Goal: Task Accomplishment & Management: Complete application form

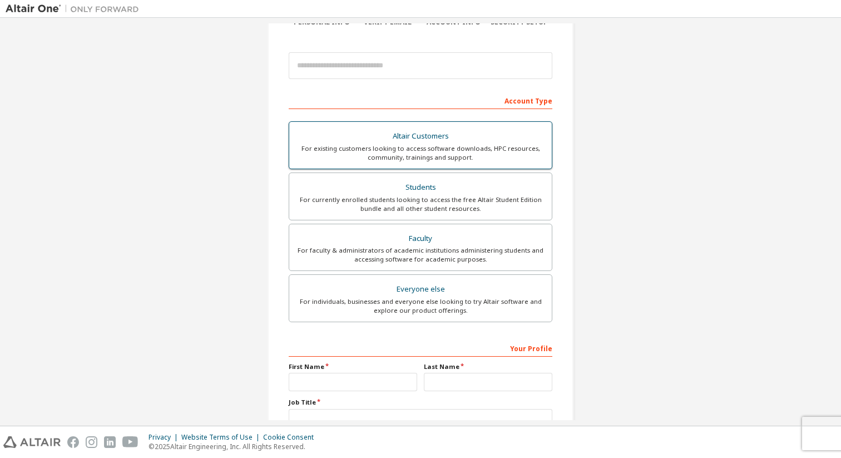
scroll to position [113, 0]
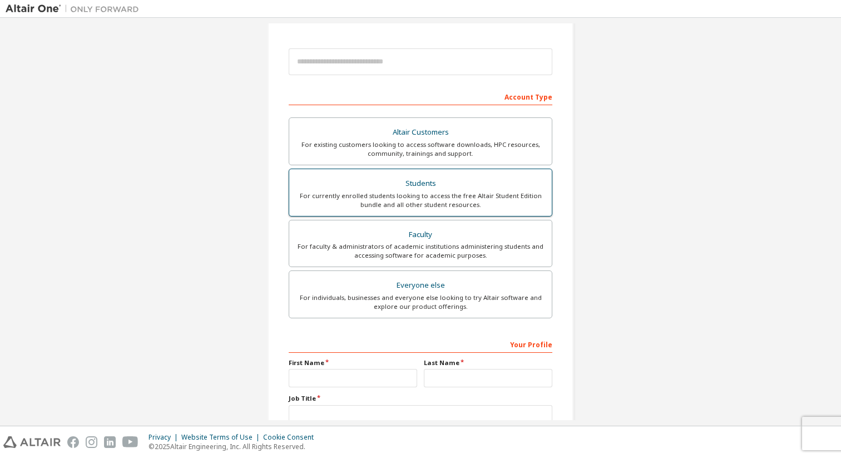
click at [431, 193] on div "For currently enrolled students looking to access the free Altair Student Editi…" at bounding box center [420, 200] width 249 height 18
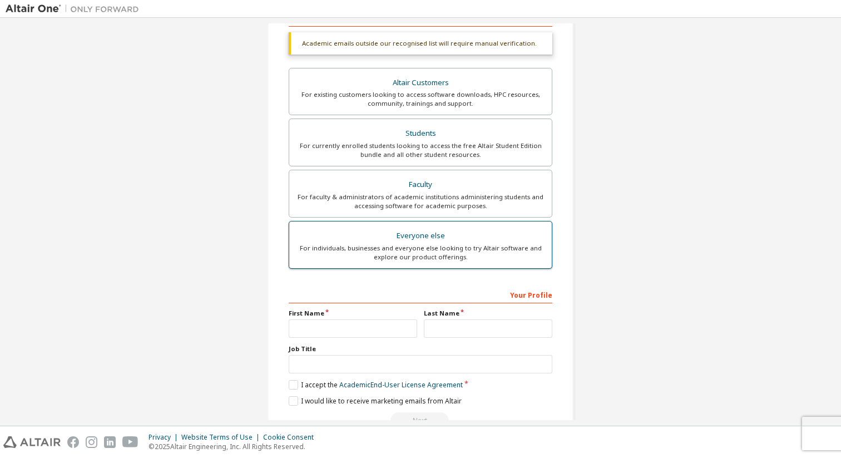
scroll to position [221, 0]
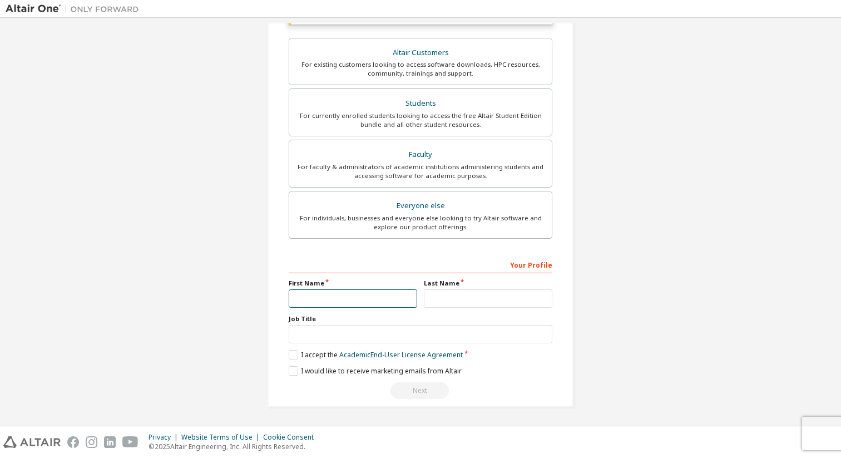
click at [357, 295] on input "text" at bounding box center [353, 298] width 128 height 18
type input "*******"
click at [452, 295] on input "text" at bounding box center [488, 298] width 128 height 18
type input "**"
click at [307, 356] on label "I accept the Academic End-User License Agreement" at bounding box center [376, 354] width 174 height 9
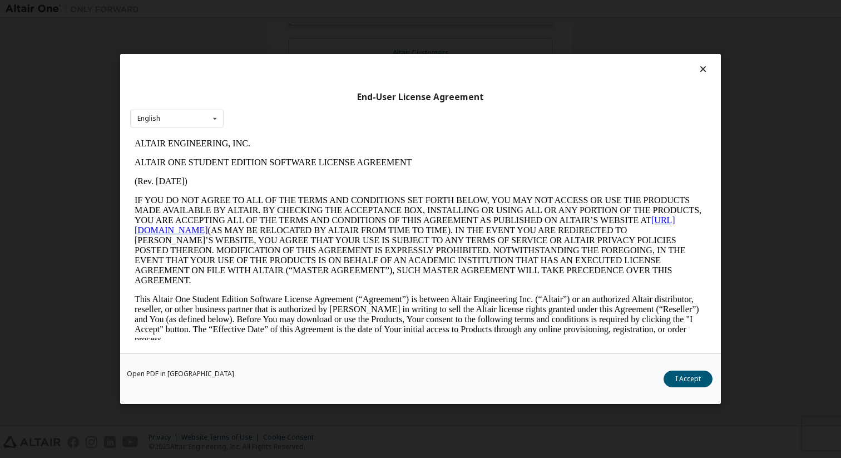
scroll to position [0, 0]
click at [684, 378] on button "I Accept" at bounding box center [688, 378] width 49 height 17
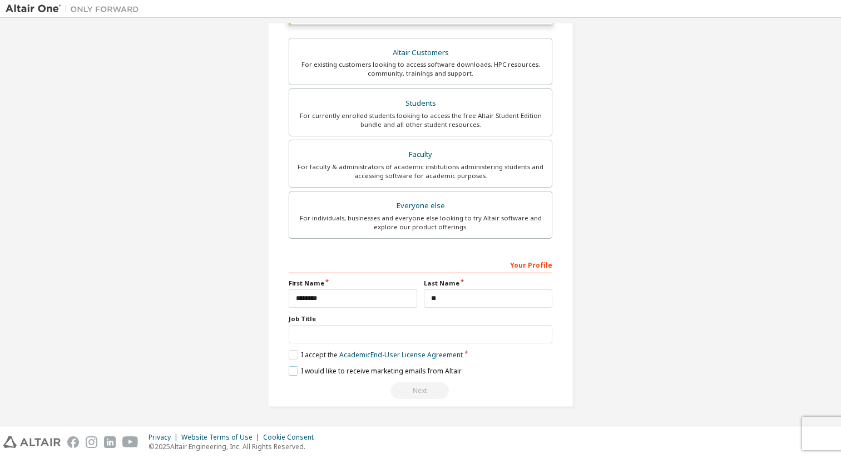
click at [294, 370] on label "I would like to receive marketing emails from Altair" at bounding box center [375, 370] width 173 height 9
click at [289, 369] on label "I would like to receive marketing emails from Altair" at bounding box center [375, 370] width 173 height 9
click at [350, 334] on input "text" at bounding box center [421, 334] width 264 height 18
type input "*"
click at [365, 315] on label "Job Title" at bounding box center [421, 318] width 264 height 9
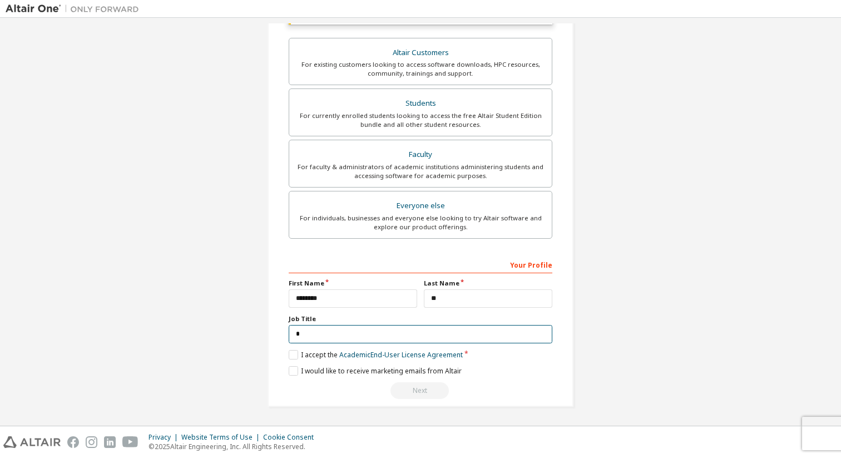
click at [376, 331] on input "*" at bounding box center [421, 334] width 264 height 18
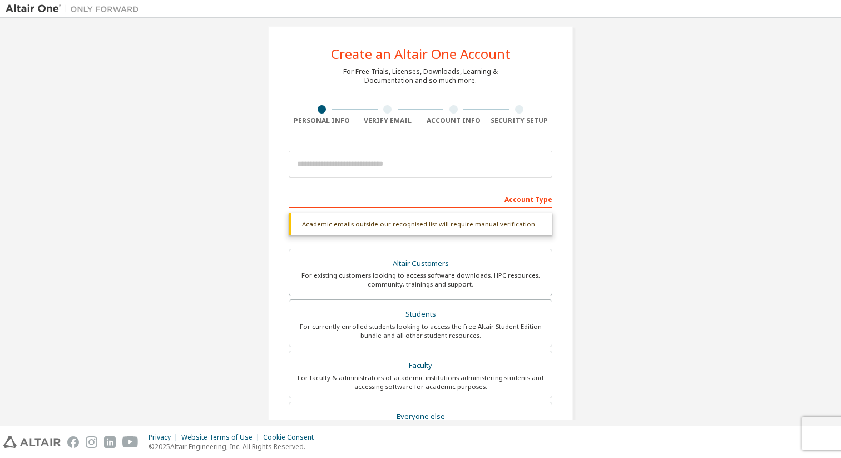
scroll to position [12, 0]
click at [390, 147] on div at bounding box center [421, 163] width 264 height 38
click at [365, 160] on input "email" at bounding box center [421, 163] width 264 height 27
type input "**********"
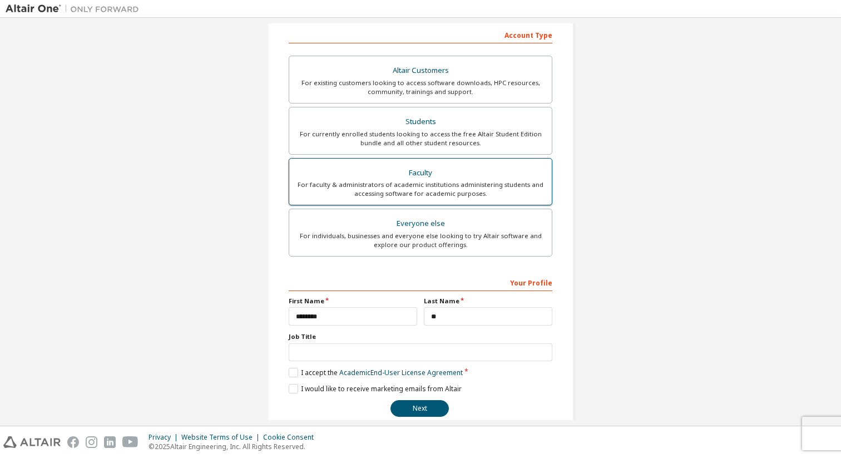
scroll to position [192, 0]
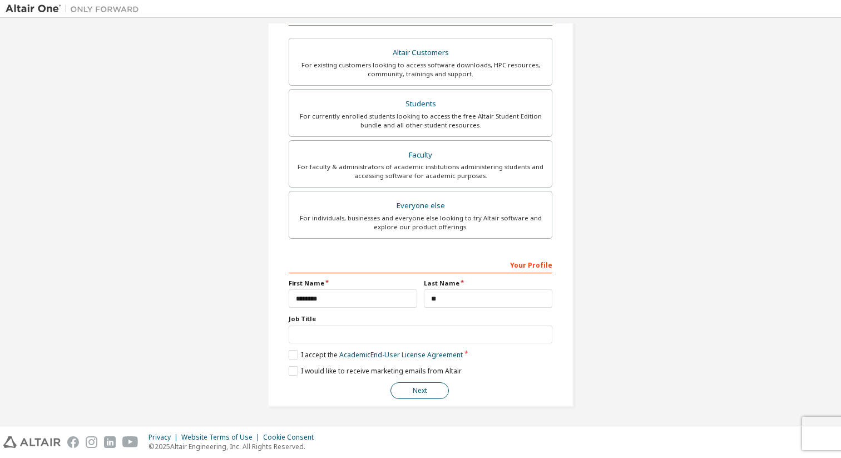
click at [418, 392] on button "Next" at bounding box center [419, 390] width 58 height 17
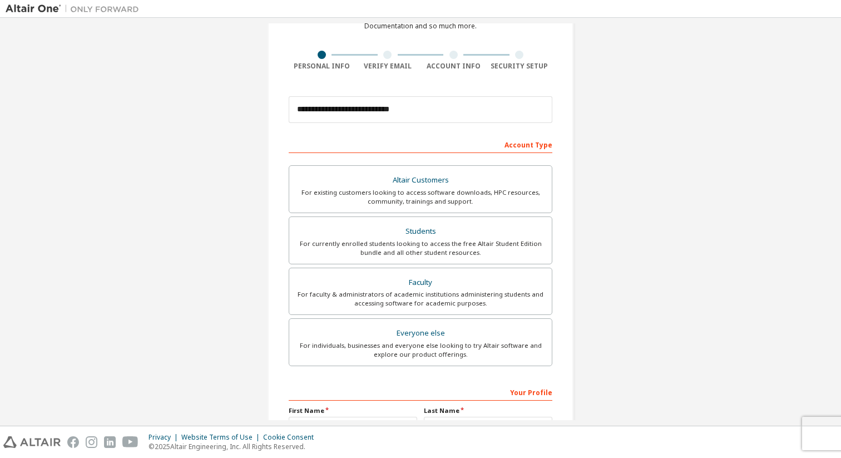
scroll to position [0, 0]
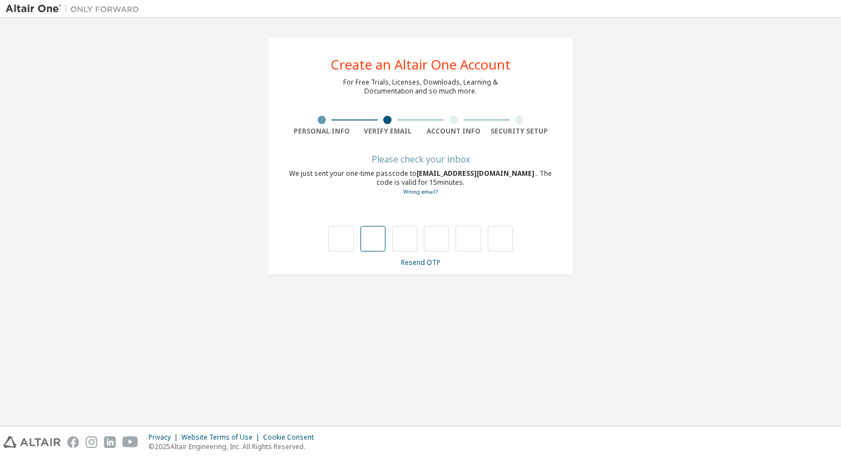
type input "*"
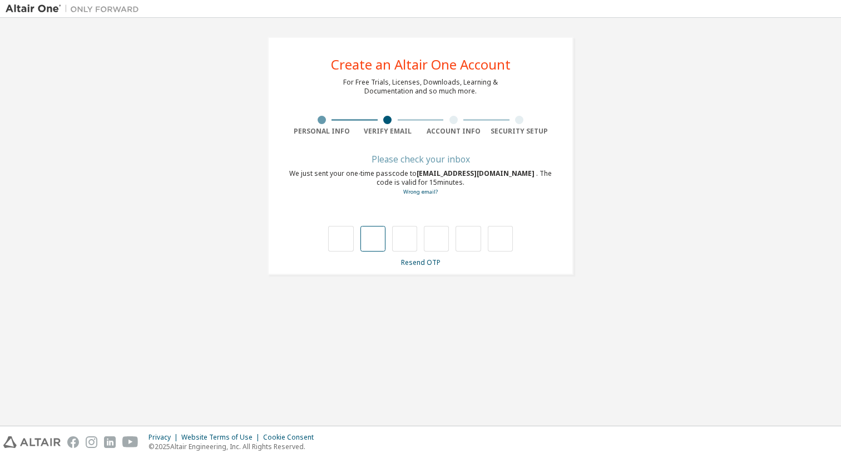
type input "*"
